Goal: Task Accomplishment & Management: Manage account settings

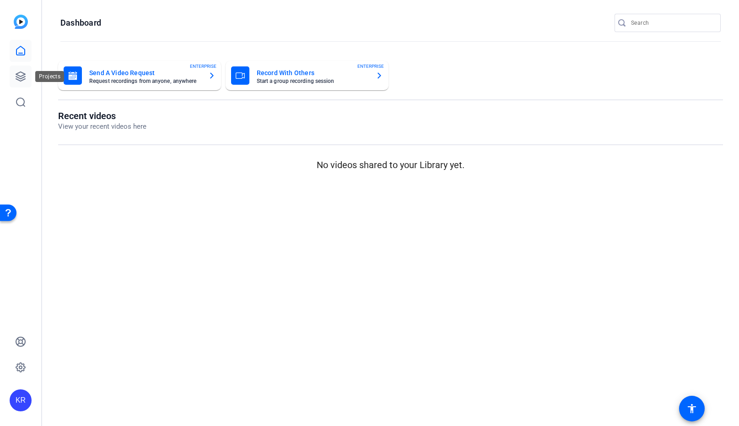
click at [28, 71] on link at bounding box center [21, 76] width 22 height 22
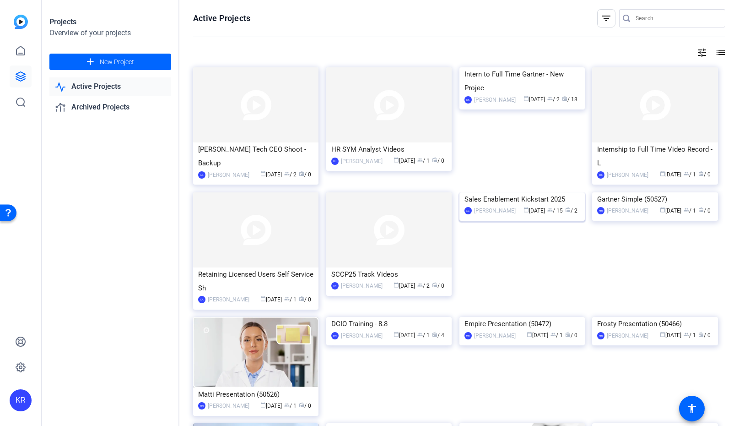
click at [509, 192] on img at bounding box center [522, 192] width 125 height 0
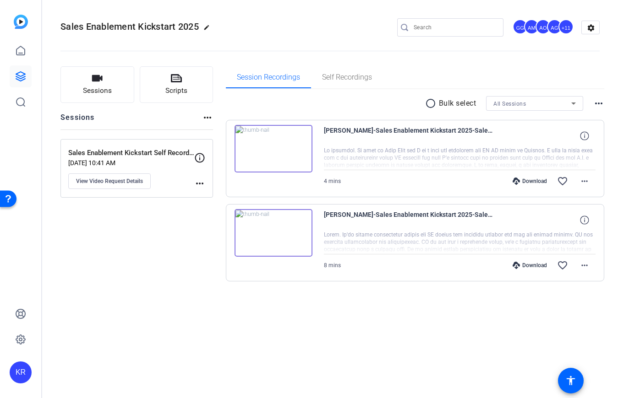
click at [569, 29] on div "+11" at bounding box center [565, 26] width 15 height 15
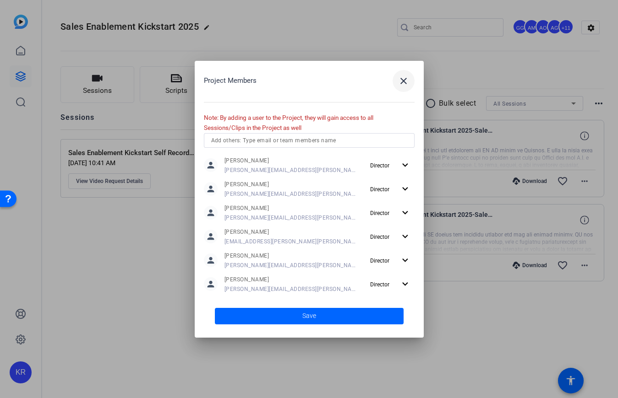
click at [403, 84] on mat-icon "close" at bounding box center [403, 81] width 11 height 11
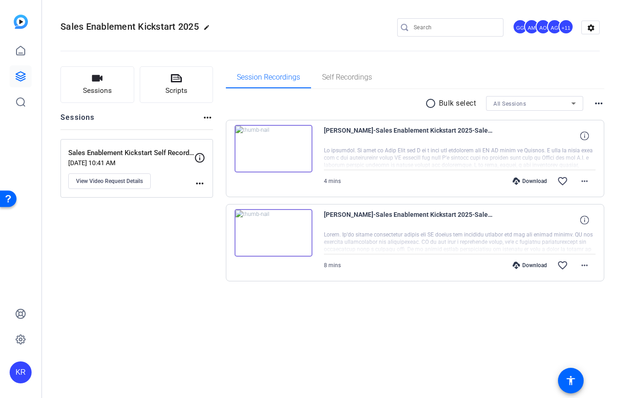
click at [564, 28] on div "+11" at bounding box center [565, 26] width 15 height 15
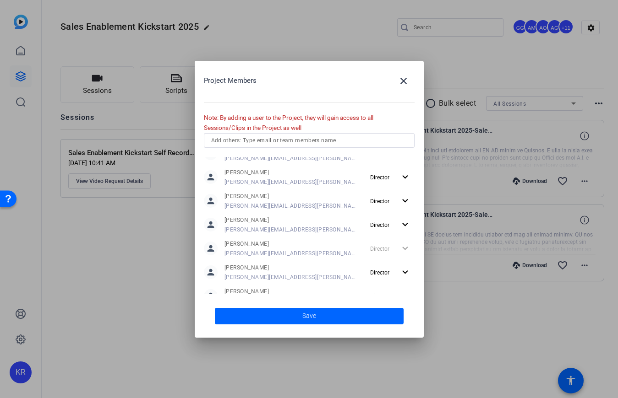
scroll to position [215, 0]
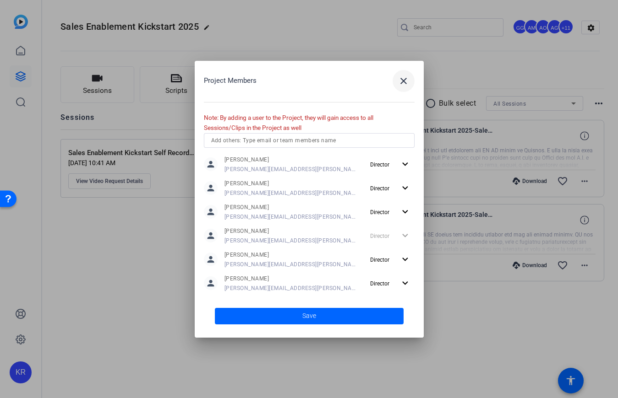
click at [401, 82] on mat-icon "close" at bounding box center [403, 81] width 11 height 11
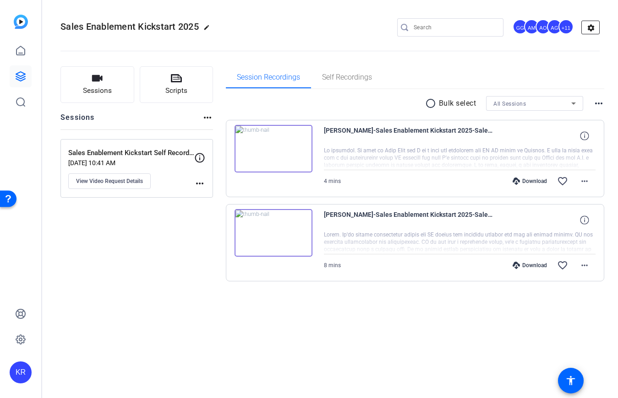
click at [597, 27] on mat-icon "settings" at bounding box center [590, 28] width 18 height 14
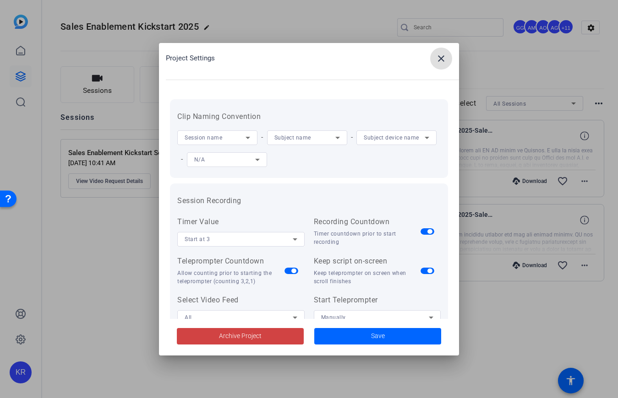
click at [443, 62] on mat-icon "close" at bounding box center [440, 58] width 11 height 11
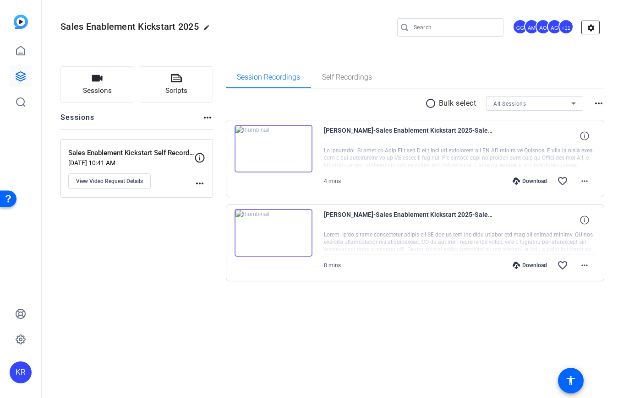
click at [583, 27] on mat-icon "settings" at bounding box center [590, 28] width 18 height 14
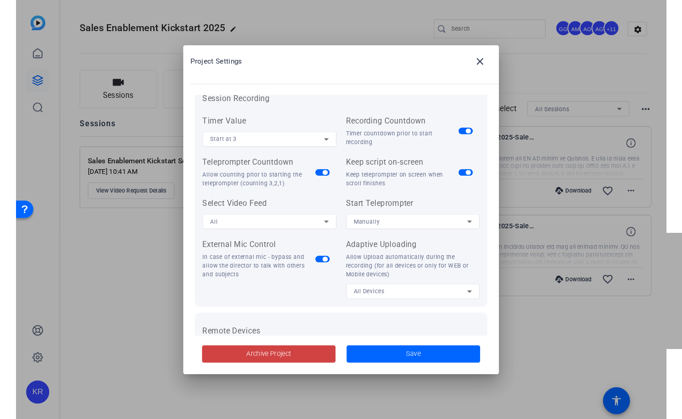
scroll to position [0, 0]
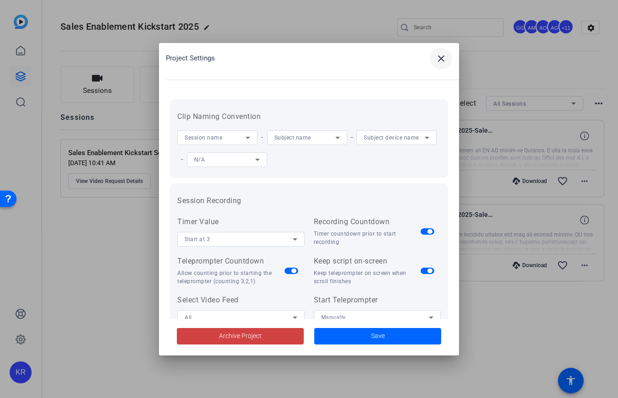
click at [443, 59] on mat-icon "close" at bounding box center [440, 58] width 11 height 11
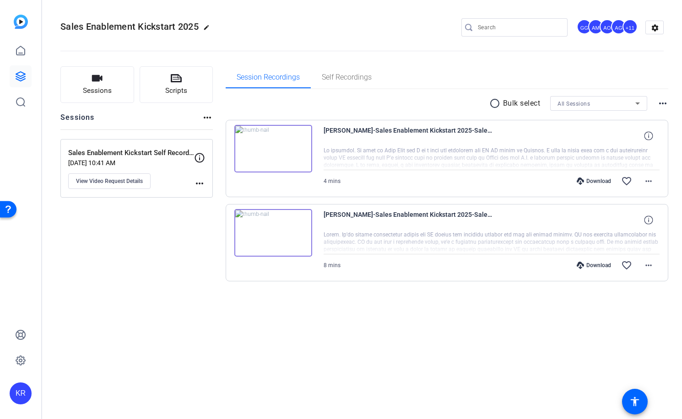
click at [665, 101] on mat-icon "more_horiz" at bounding box center [662, 103] width 11 height 11
click at [460, 70] on div at bounding box center [341, 209] width 682 height 419
click at [656, 28] on mat-icon "settings" at bounding box center [655, 28] width 18 height 14
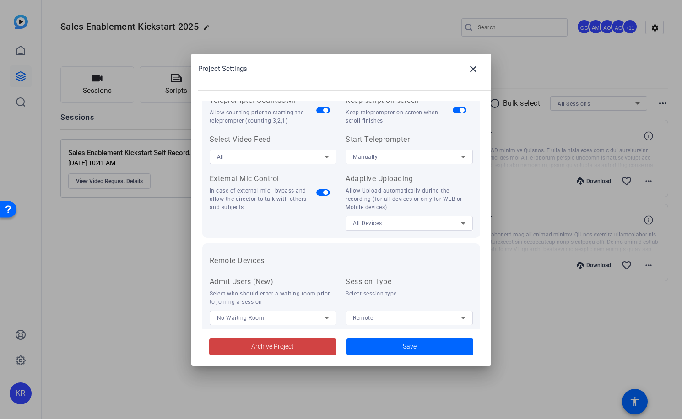
scroll to position [189, 0]
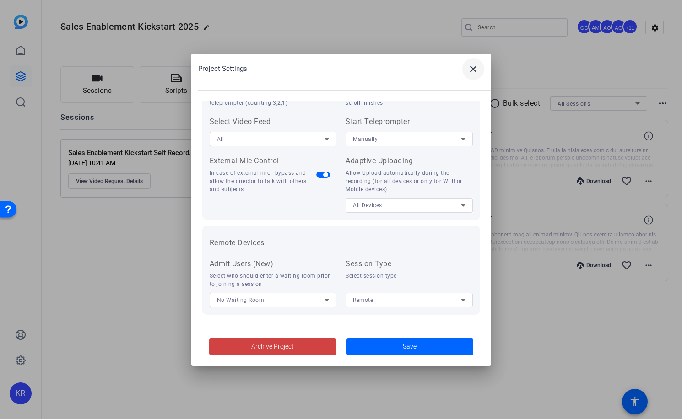
click at [477, 71] on mat-icon "close" at bounding box center [473, 69] width 11 height 11
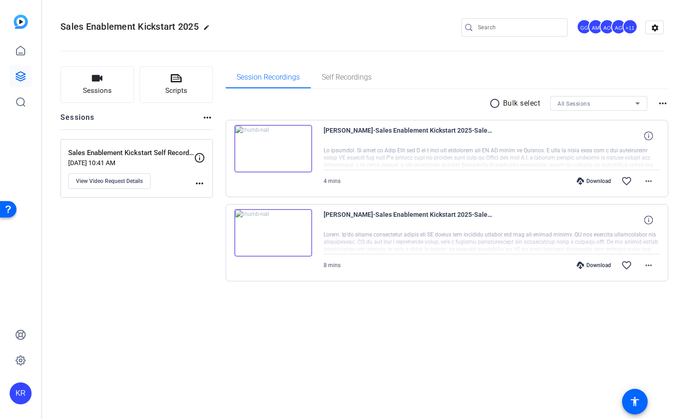
click at [201, 184] on mat-icon "more_horiz" at bounding box center [199, 183] width 11 height 11
click at [163, 236] on div at bounding box center [341, 209] width 682 height 419
click at [201, 161] on icon at bounding box center [200, 158] width 10 height 10
click at [158, 256] on div "Sessions Scripts Sessions more_horiz Sales Enablement Kickstart Self Recording …" at bounding box center [136, 188] width 152 height 244
click at [624, 27] on div "+11" at bounding box center [630, 26] width 15 height 15
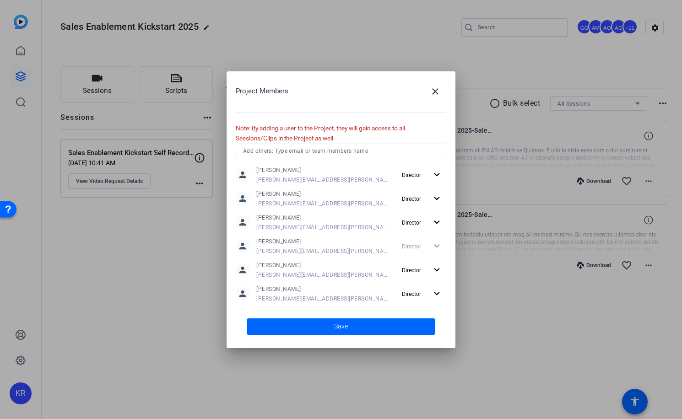
scroll to position [0, 0]
click at [436, 93] on mat-icon "close" at bounding box center [435, 91] width 11 height 11
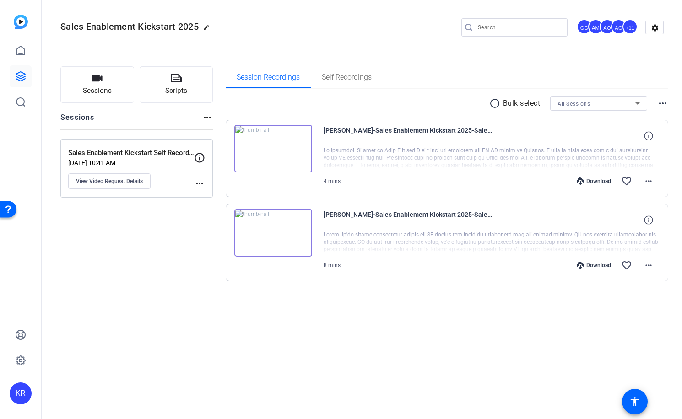
click at [626, 27] on div "+11" at bounding box center [630, 26] width 15 height 15
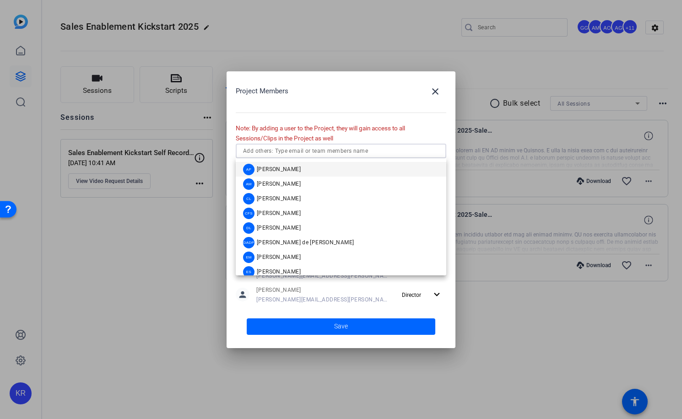
click at [274, 153] on input "text" at bounding box center [341, 151] width 196 height 11
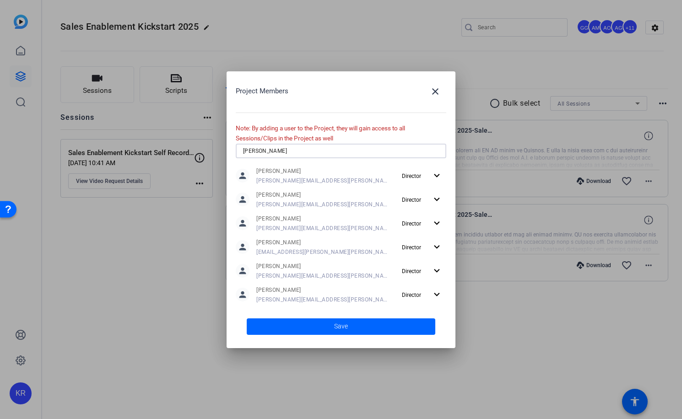
click at [277, 150] on input "[PERSON_NAME]" at bounding box center [341, 151] width 196 height 11
type input "Katherine.Barno@gartner.com"
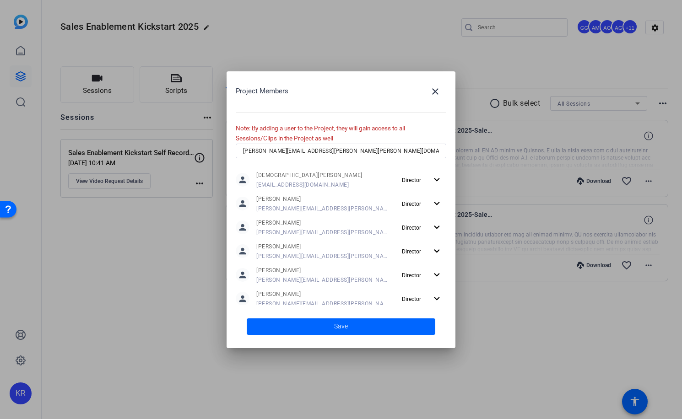
scroll to position [215, 0]
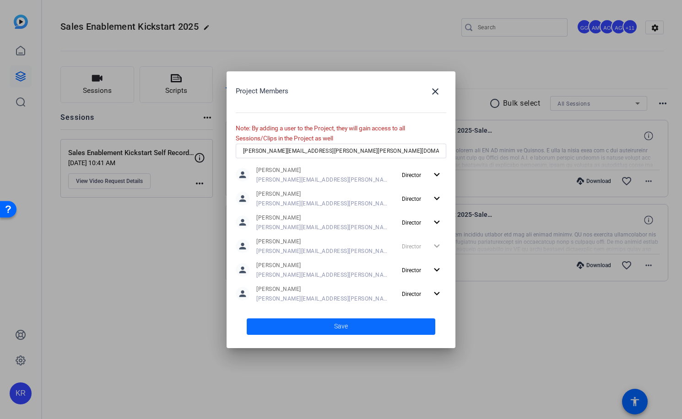
click at [359, 325] on span at bounding box center [341, 327] width 189 height 22
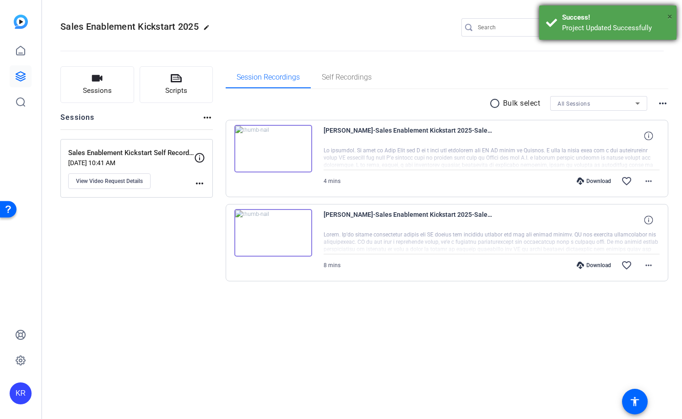
click at [669, 15] on span "×" at bounding box center [669, 16] width 5 height 11
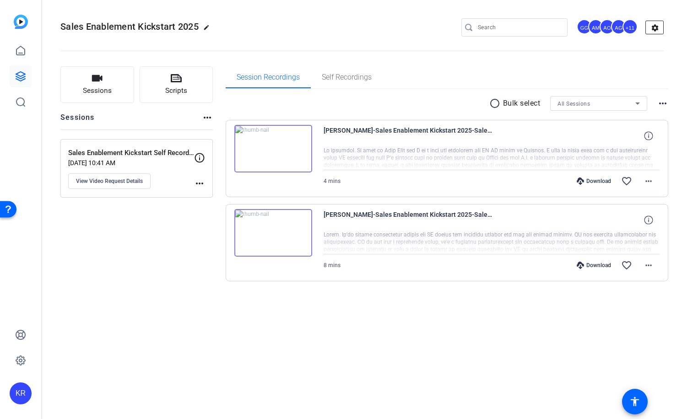
click at [650, 28] on mat-icon "settings" at bounding box center [655, 28] width 18 height 14
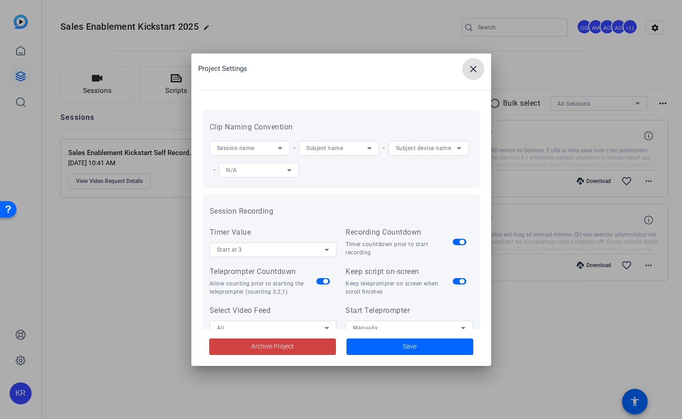
click at [461, 70] on div "Project Settings close" at bounding box center [344, 69] width 293 height 22
click at [470, 71] on mat-icon "close" at bounding box center [473, 69] width 11 height 11
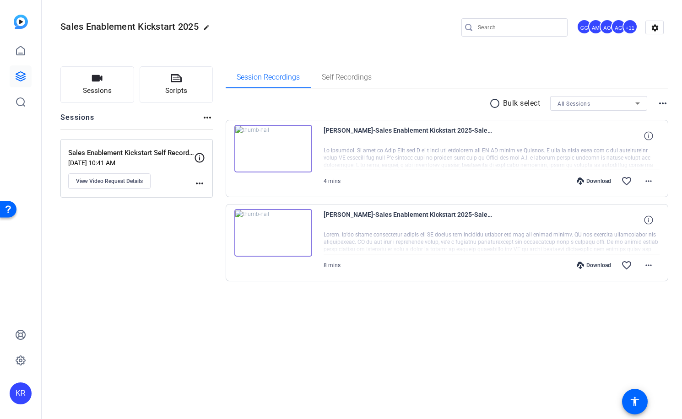
click at [623, 31] on div "+11" at bounding box center [631, 27] width 16 height 16
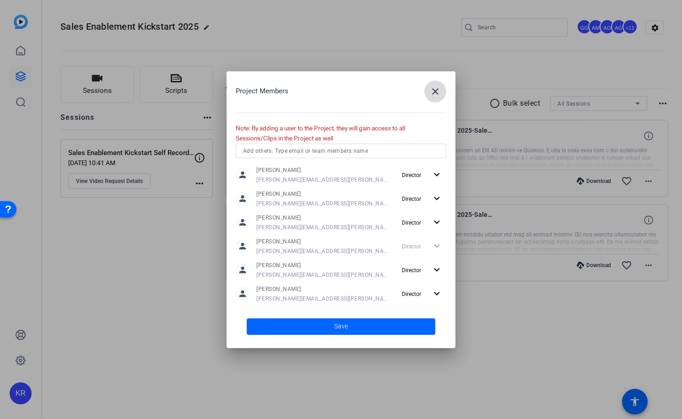
click at [436, 92] on mat-icon "close" at bounding box center [435, 91] width 11 height 11
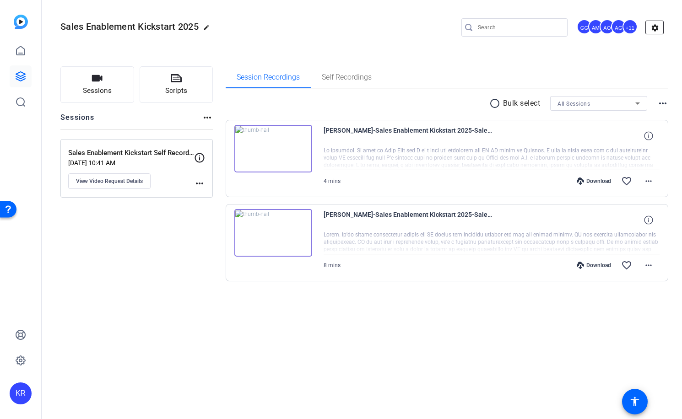
click at [653, 27] on mat-icon "settings" at bounding box center [655, 28] width 18 height 14
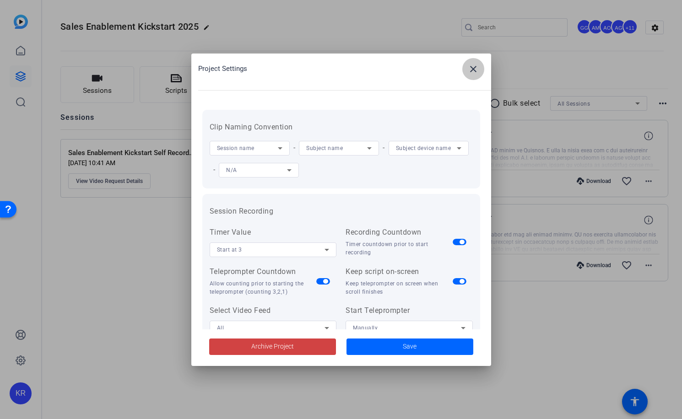
click at [474, 73] on mat-icon "close" at bounding box center [473, 69] width 11 height 11
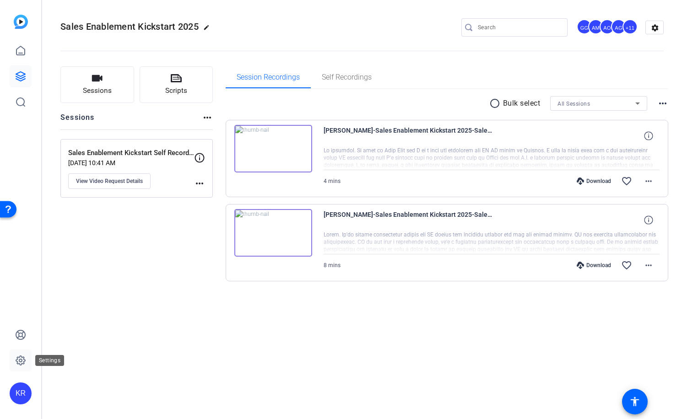
click at [18, 359] on icon at bounding box center [20, 360] width 11 height 11
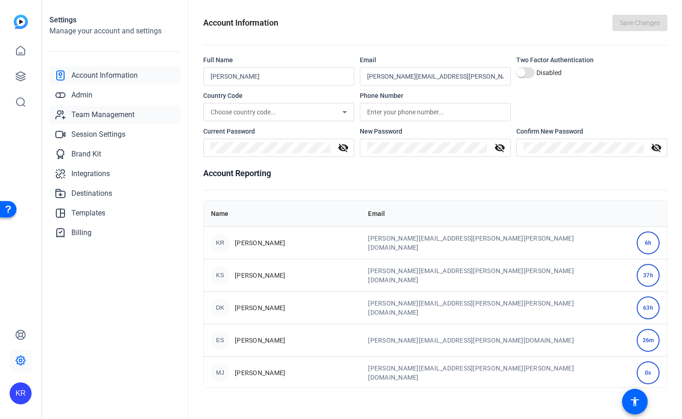
click at [104, 118] on span "Team Management" at bounding box center [102, 114] width 63 height 11
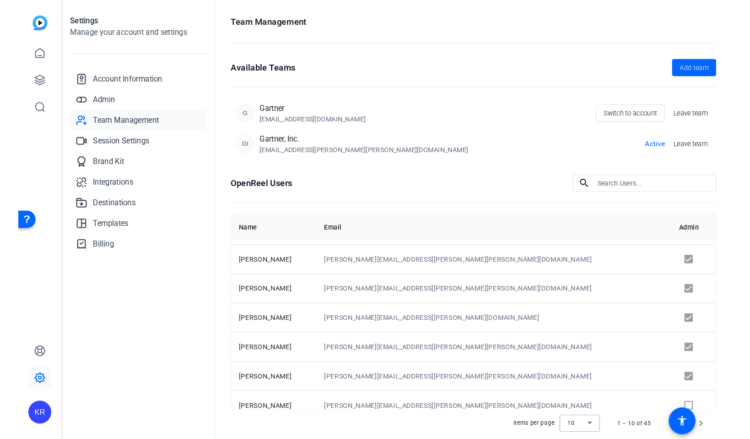
scroll to position [118, 0]
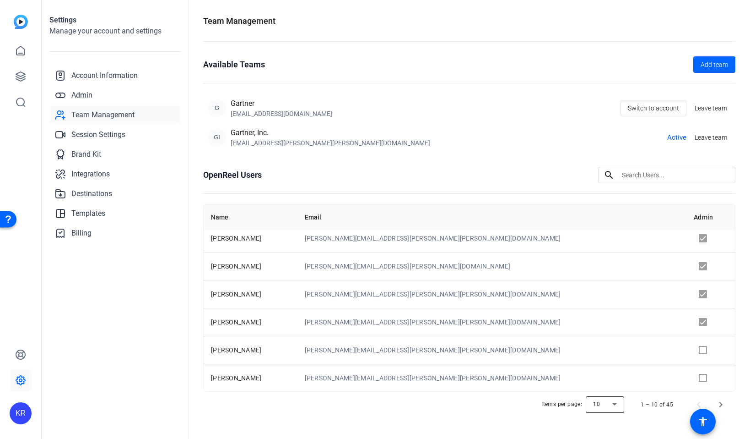
click at [611, 407] on div at bounding box center [605, 404] width 38 height 22
click at [600, 390] on mat-option "100" at bounding box center [601, 385] width 38 height 15
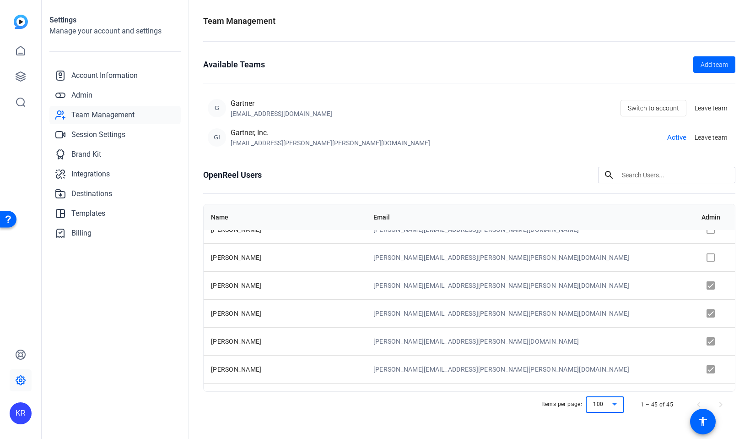
scroll to position [0, 0]
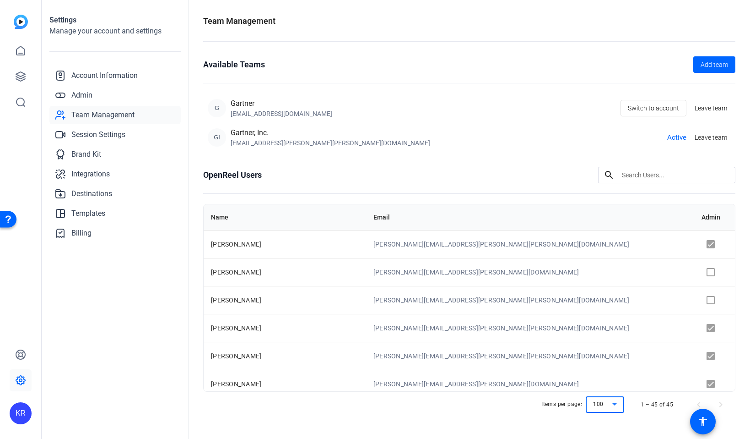
click at [277, 113] on div "gartner@openreel.com" at bounding box center [282, 113] width 102 height 9
click at [264, 107] on div "Gartner" at bounding box center [282, 103] width 102 height 11
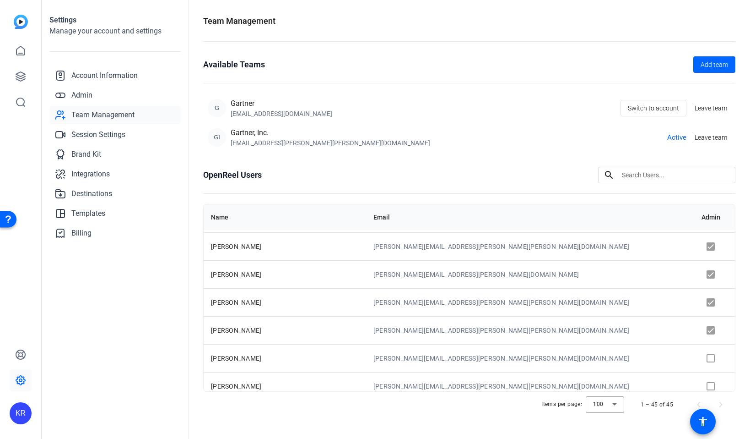
scroll to position [111, 0]
click at [95, 97] on link "Admin" at bounding box center [114, 95] width 131 height 18
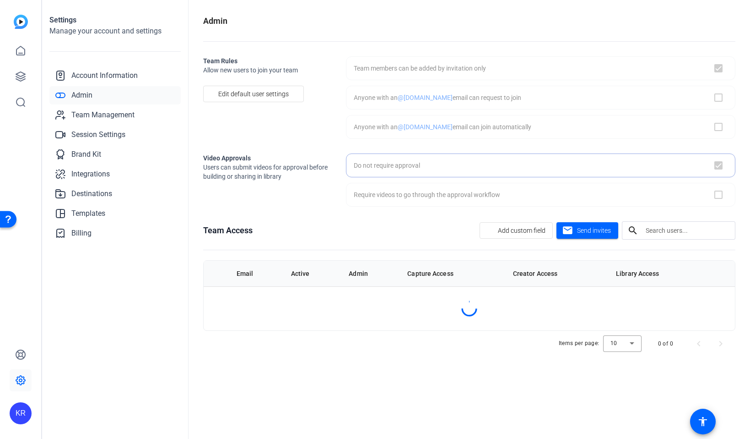
checkbox input "true"
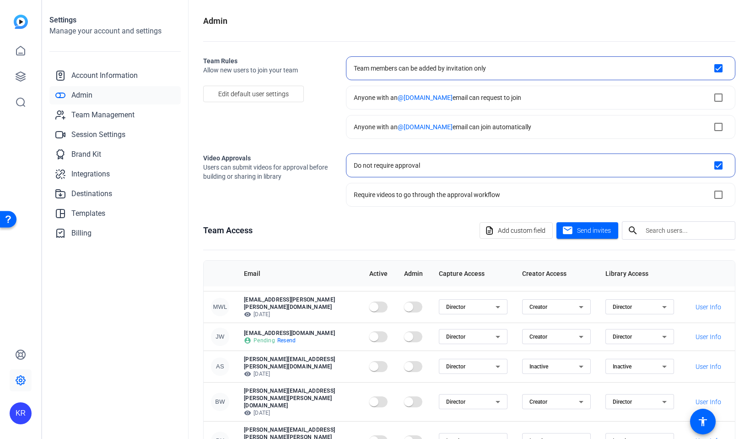
scroll to position [118, 0]
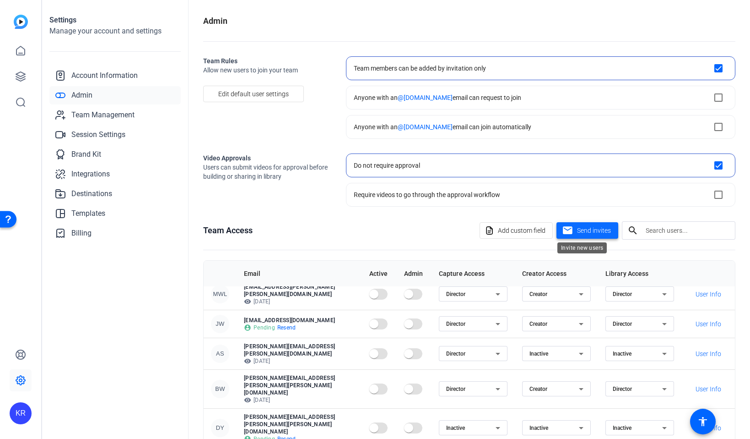
click at [594, 233] on span "Send invites" at bounding box center [594, 231] width 34 height 10
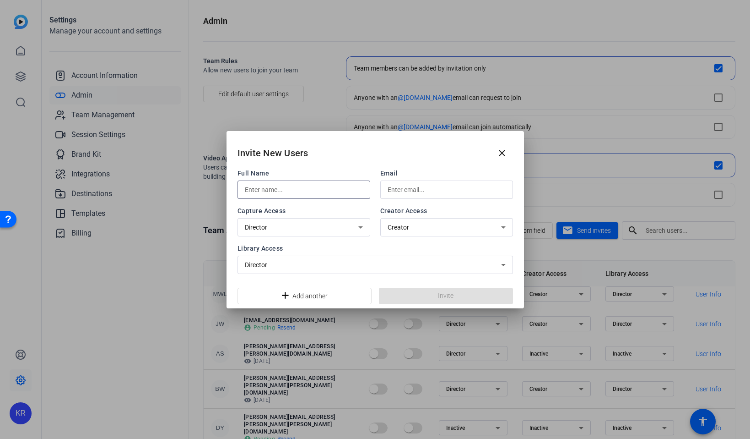
click at [286, 192] on input "text" at bounding box center [304, 189] width 118 height 11
click at [309, 190] on input "[PERSON_NAME]" at bounding box center [304, 189] width 118 height 11
type input "[PERSON_NAME]"
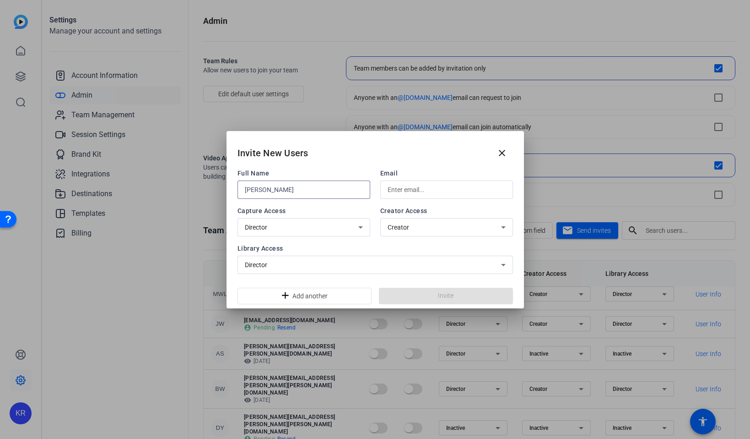
click at [401, 187] on input "text" at bounding box center [447, 189] width 118 height 11
paste input "[PERSON_NAME]"
click at [417, 187] on input "[PERSON_NAME]" at bounding box center [447, 189] width 118 height 11
click at [446, 189] on input "Katherine.Barno" at bounding box center [447, 189] width 118 height 11
type input "Katherine.Barno@gartner.com"
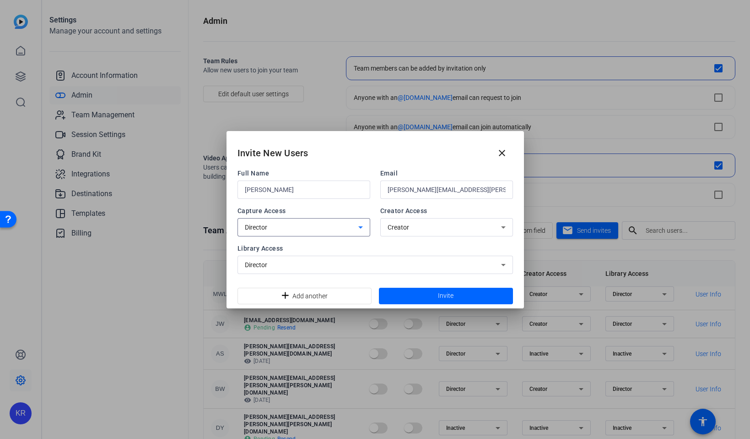
click at [330, 228] on div "Director" at bounding box center [302, 227] width 114 height 11
click at [307, 244] on mat-option "Director" at bounding box center [304, 247] width 133 height 15
click at [443, 233] on div "Creator" at bounding box center [447, 227] width 118 height 18
click at [436, 242] on mat-option "Creator" at bounding box center [446, 247] width 133 height 15
click at [371, 265] on div "Director" at bounding box center [373, 264] width 256 height 11
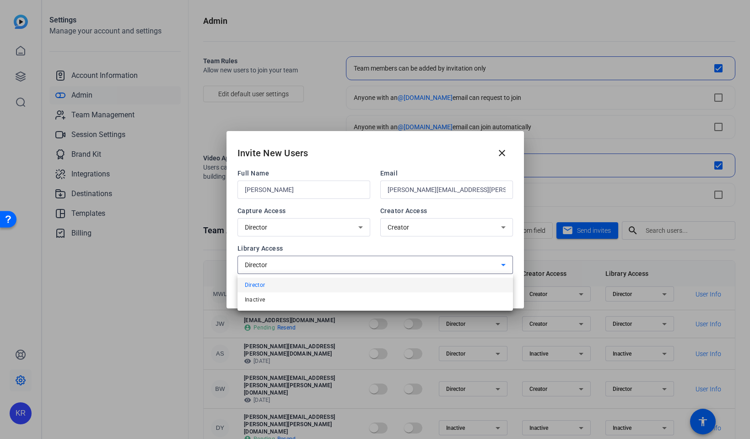
click at [330, 284] on mat-option "Director" at bounding box center [376, 284] width 276 height 15
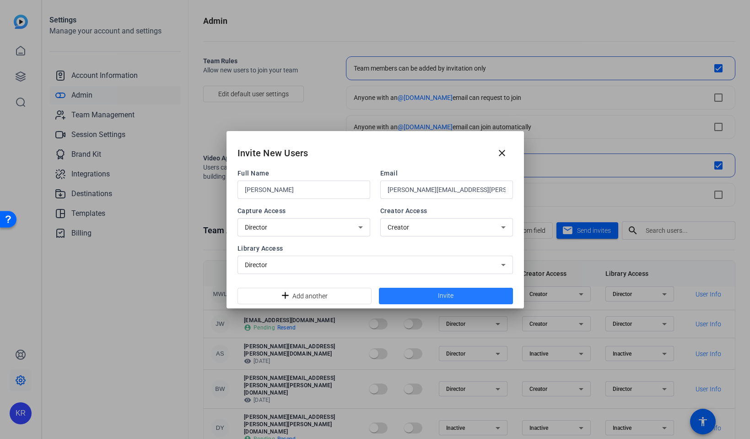
click at [451, 294] on span "Invite" at bounding box center [446, 296] width 16 height 10
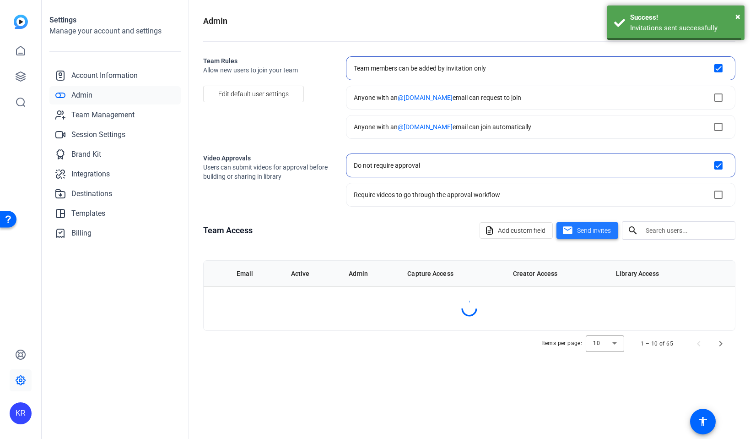
scroll to position [0, 0]
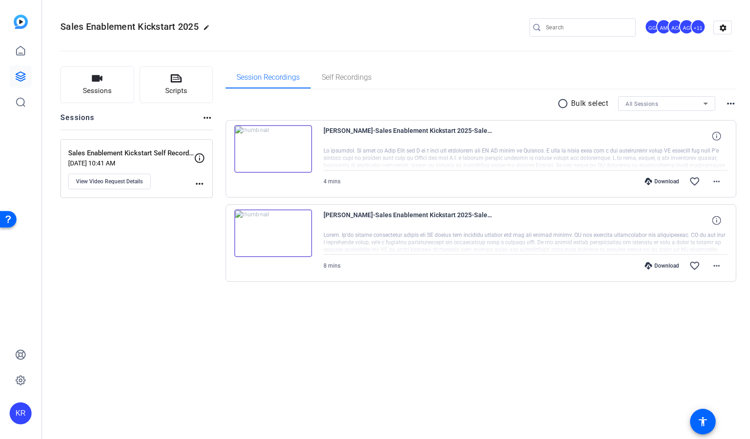
click at [698, 29] on div "+11" at bounding box center [698, 26] width 15 height 15
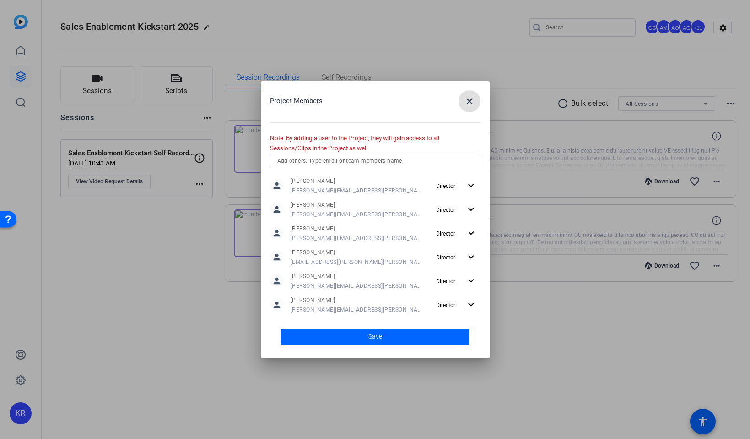
click at [342, 160] on input "text" at bounding box center [375, 160] width 196 height 11
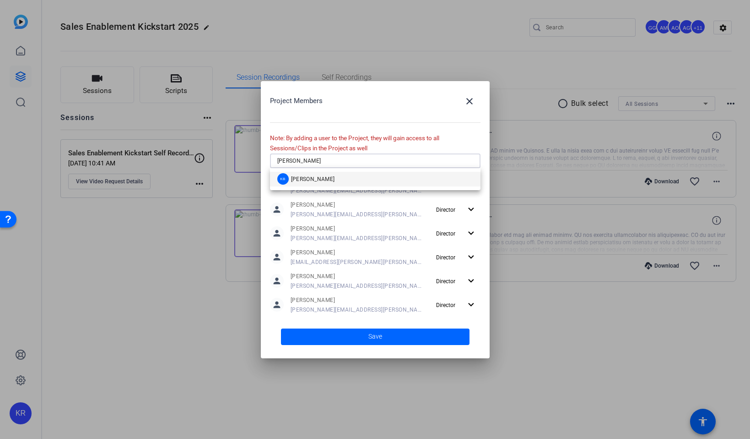
type input "[PERSON_NAME]"
click at [346, 180] on mat-option "KB [PERSON_NAME]" at bounding box center [375, 179] width 211 height 15
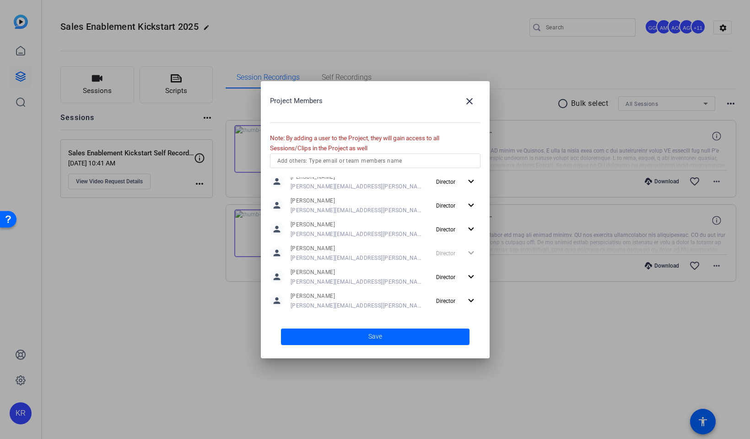
scroll to position [239, 0]
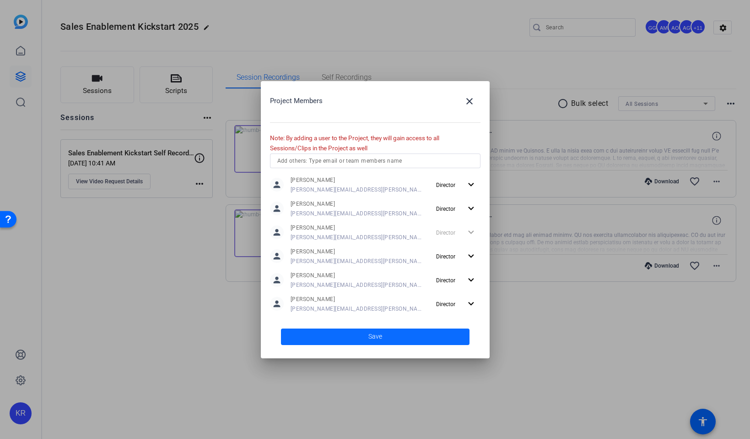
click at [402, 337] on span at bounding box center [375, 336] width 189 height 22
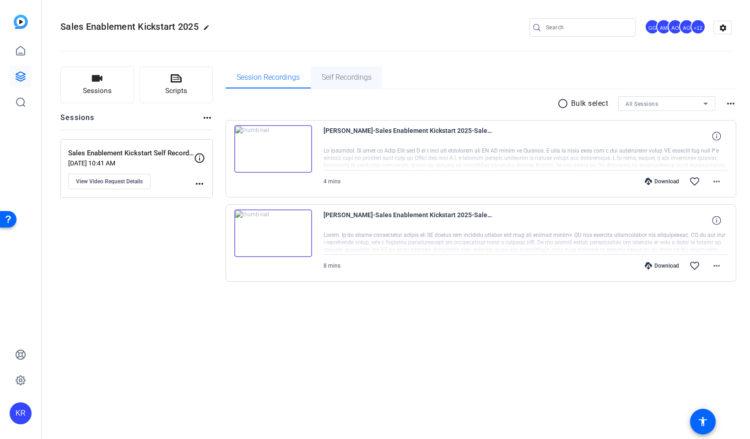
click at [350, 74] on span "Self Recordings" at bounding box center [347, 77] width 50 height 7
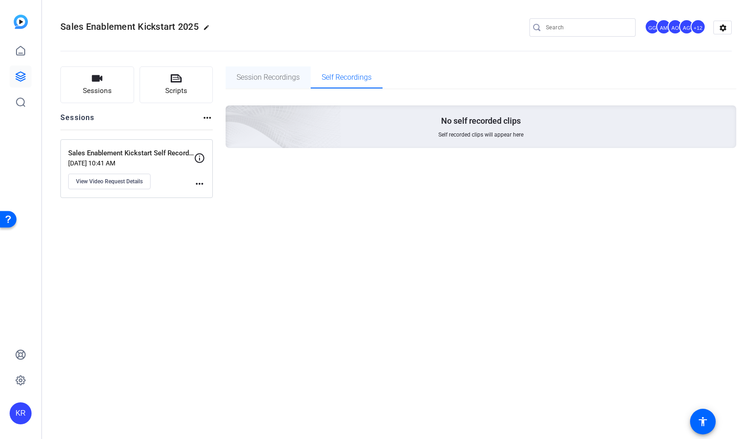
click at [274, 79] on span "Session Recordings" at bounding box center [268, 77] width 63 height 7
